Goal: Transaction & Acquisition: Book appointment/travel/reservation

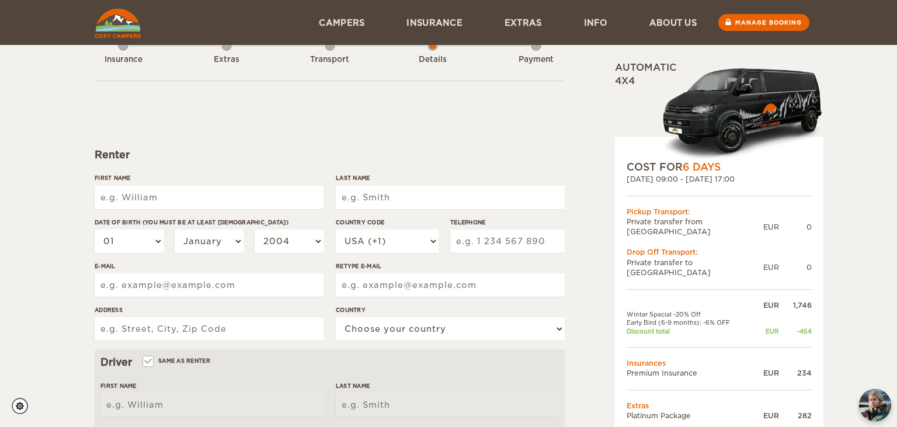
scroll to position [23, 0]
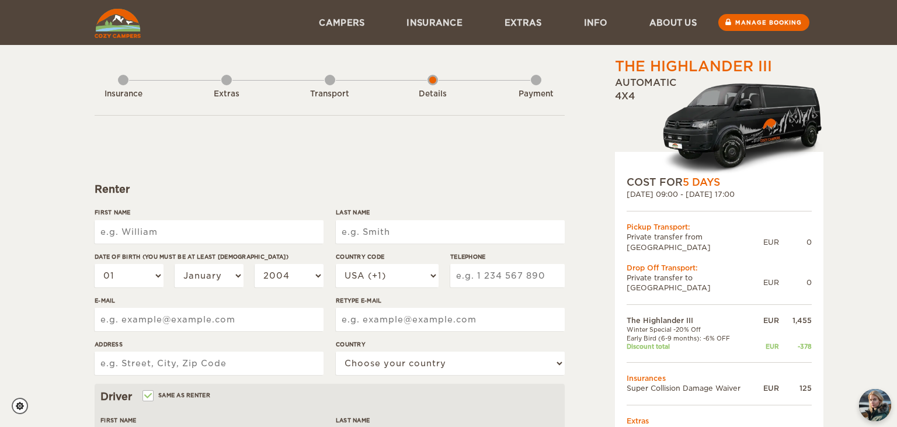
click at [118, 31] on img at bounding box center [118, 23] width 46 height 29
